Goal: Transaction & Acquisition: Book appointment/travel/reservation

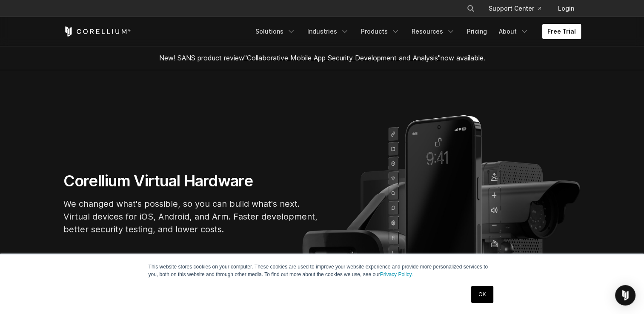
click at [555, 33] on link "Free Trial" at bounding box center [561, 31] width 39 height 15
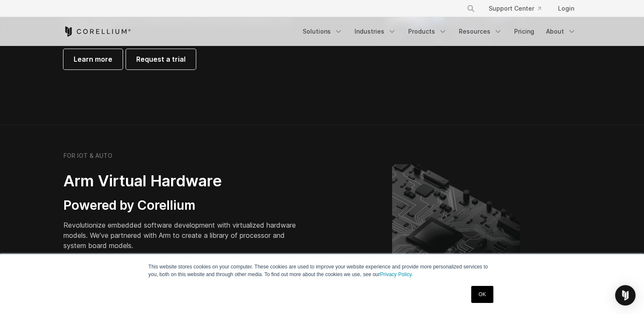
scroll to position [919, 0]
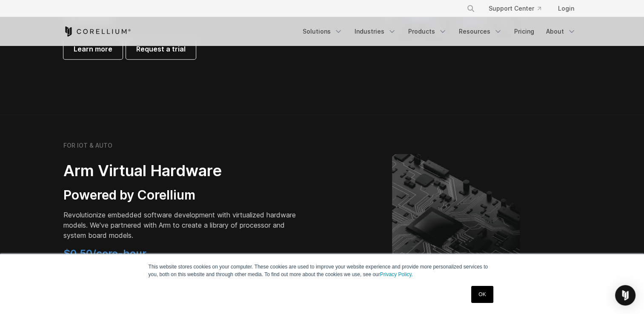
click at [487, 296] on link "OK" at bounding box center [482, 294] width 22 height 17
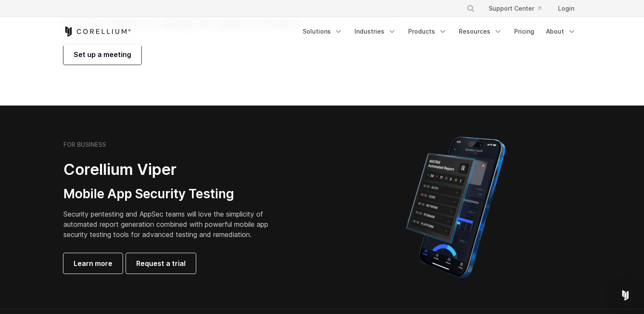
scroll to position [0, 0]
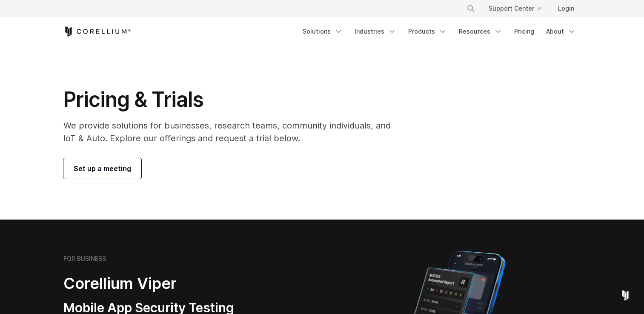
click at [113, 179] on section "Pricing & Trials We provide solutions for businesses, research teams, community…" at bounding box center [322, 133] width 644 height 174
click at [101, 173] on span "Set up a meeting" at bounding box center [102, 168] width 57 height 10
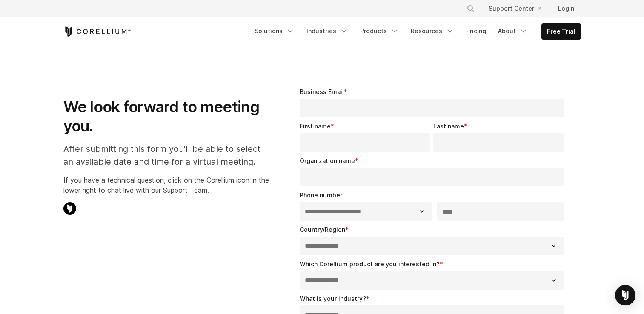
select select "**"
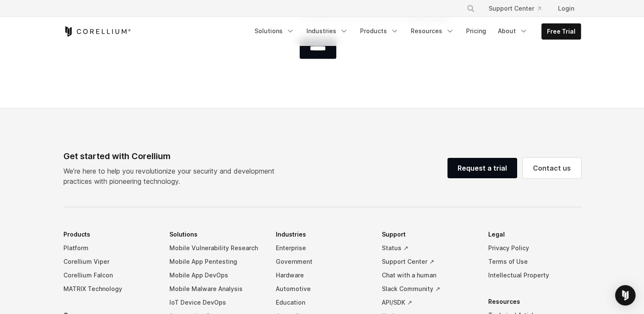
scroll to position [439, 0]
